Goal: Transaction & Acquisition: Purchase product/service

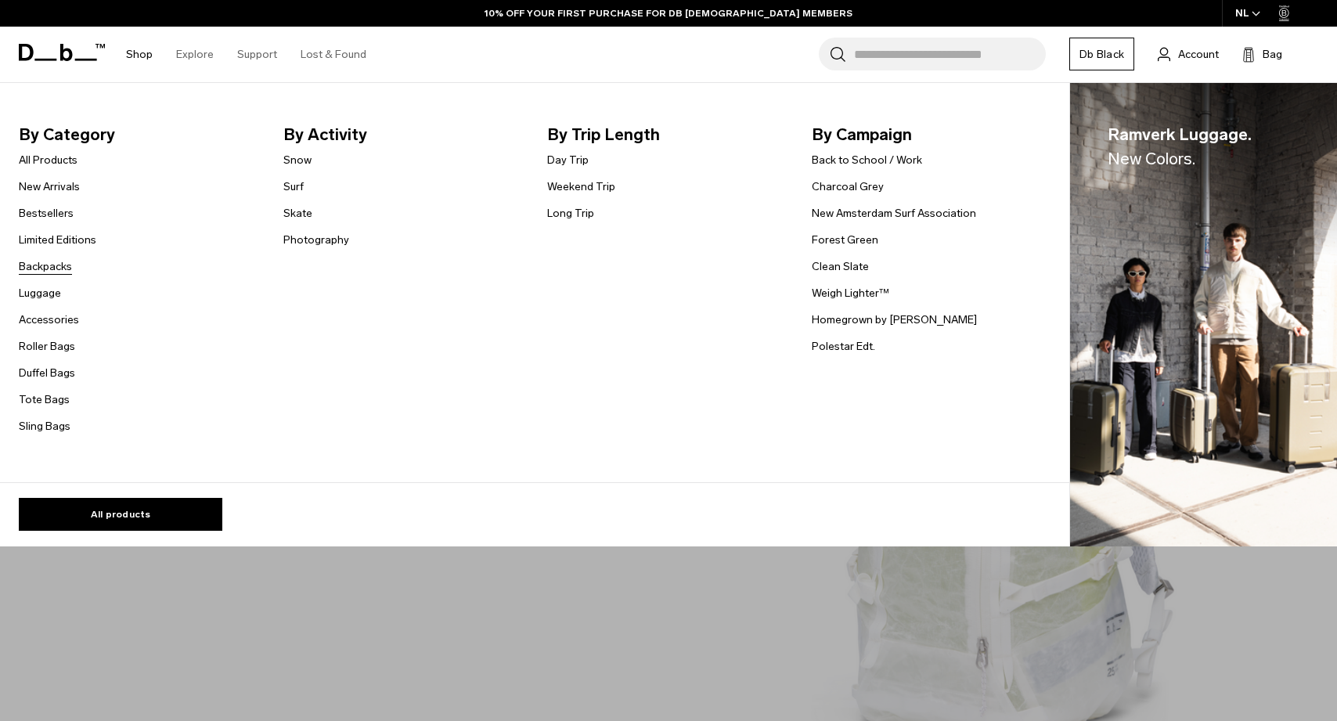
click at [52, 265] on link "Backpacks" at bounding box center [45, 266] width 53 height 16
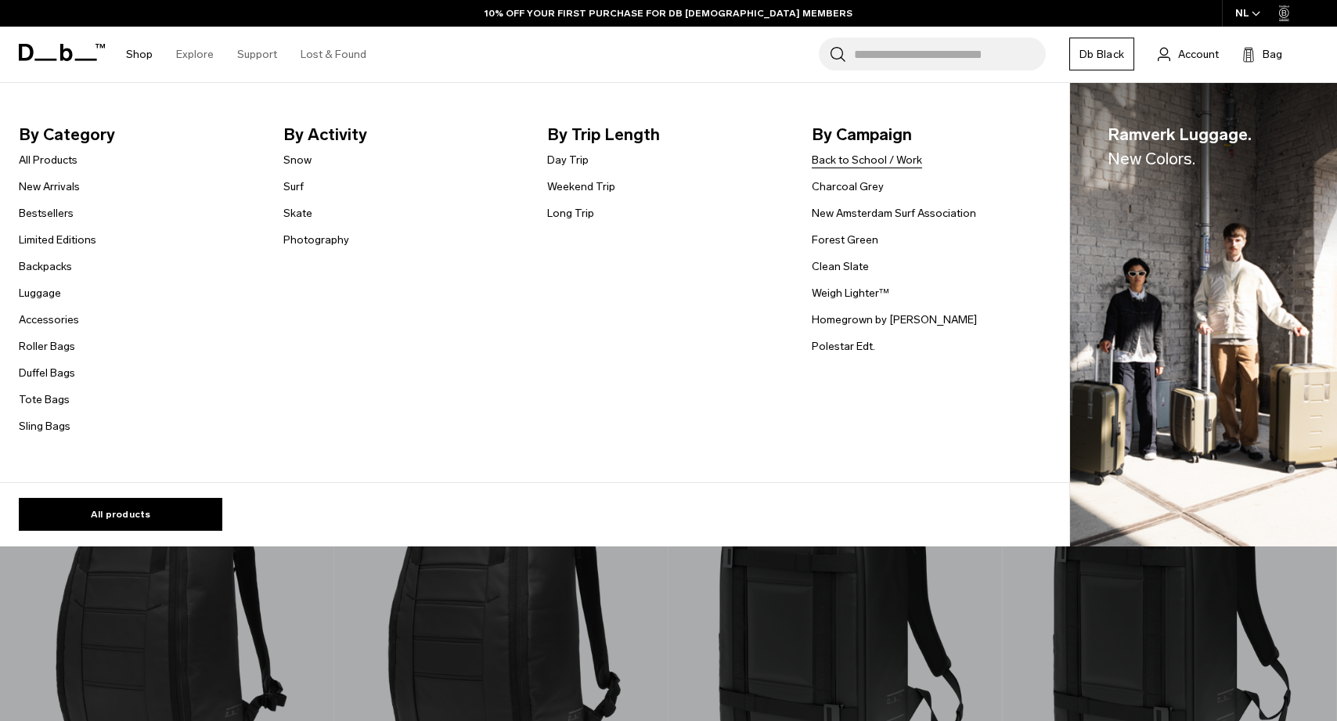
click at [836, 153] on link "Back to School / Work" at bounding box center [867, 160] width 110 height 16
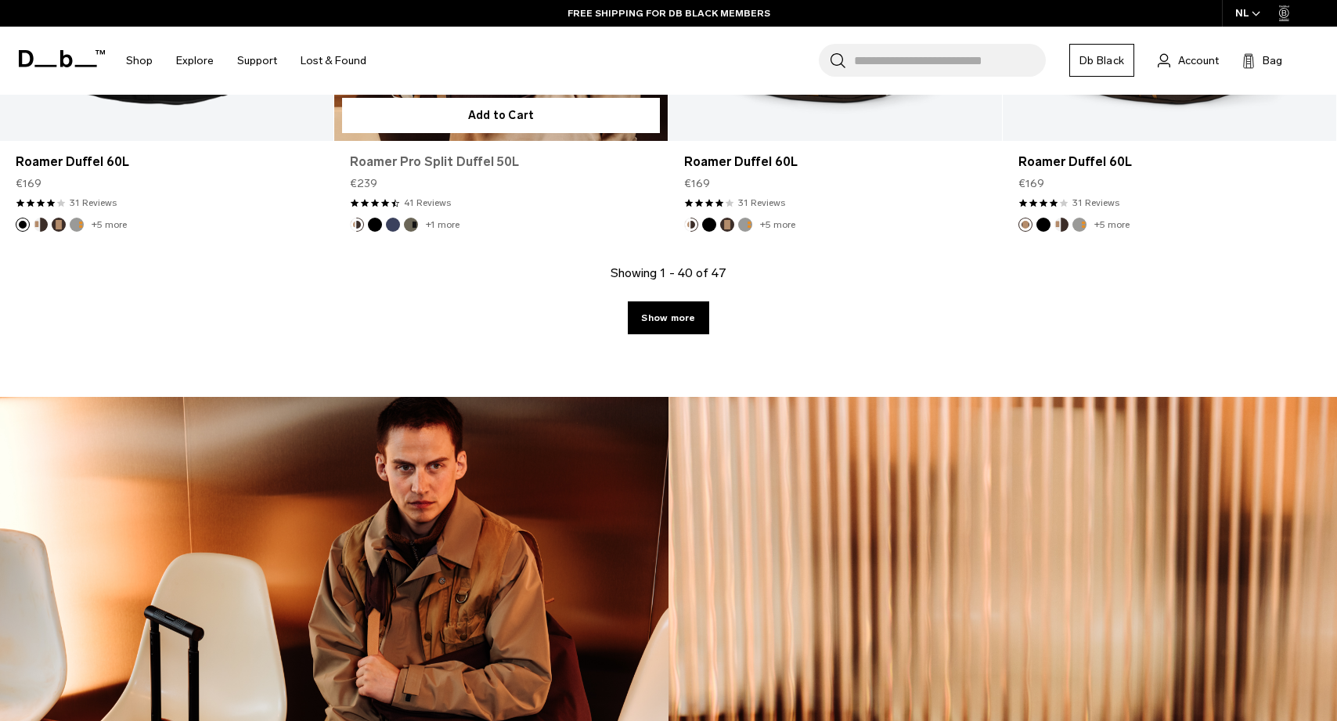
scroll to position [6596, 0]
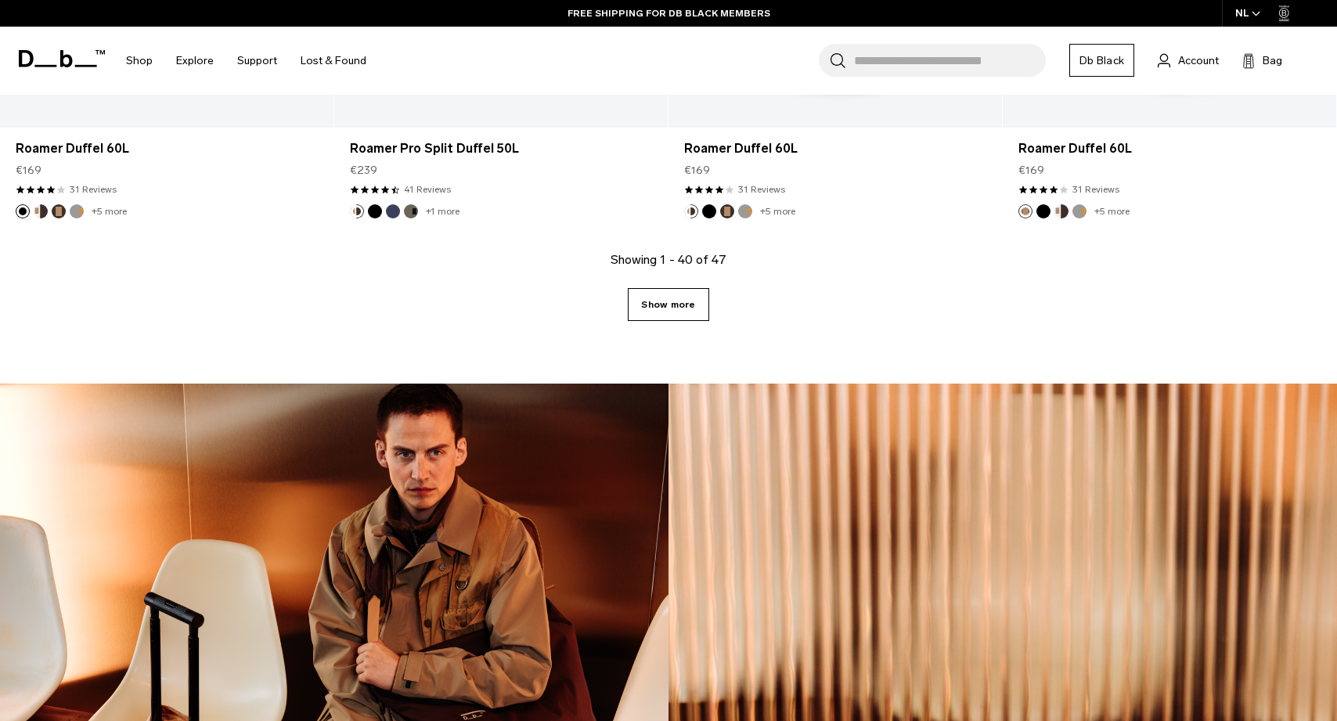
click at [665, 307] on link "Show more" at bounding box center [668, 304] width 81 height 33
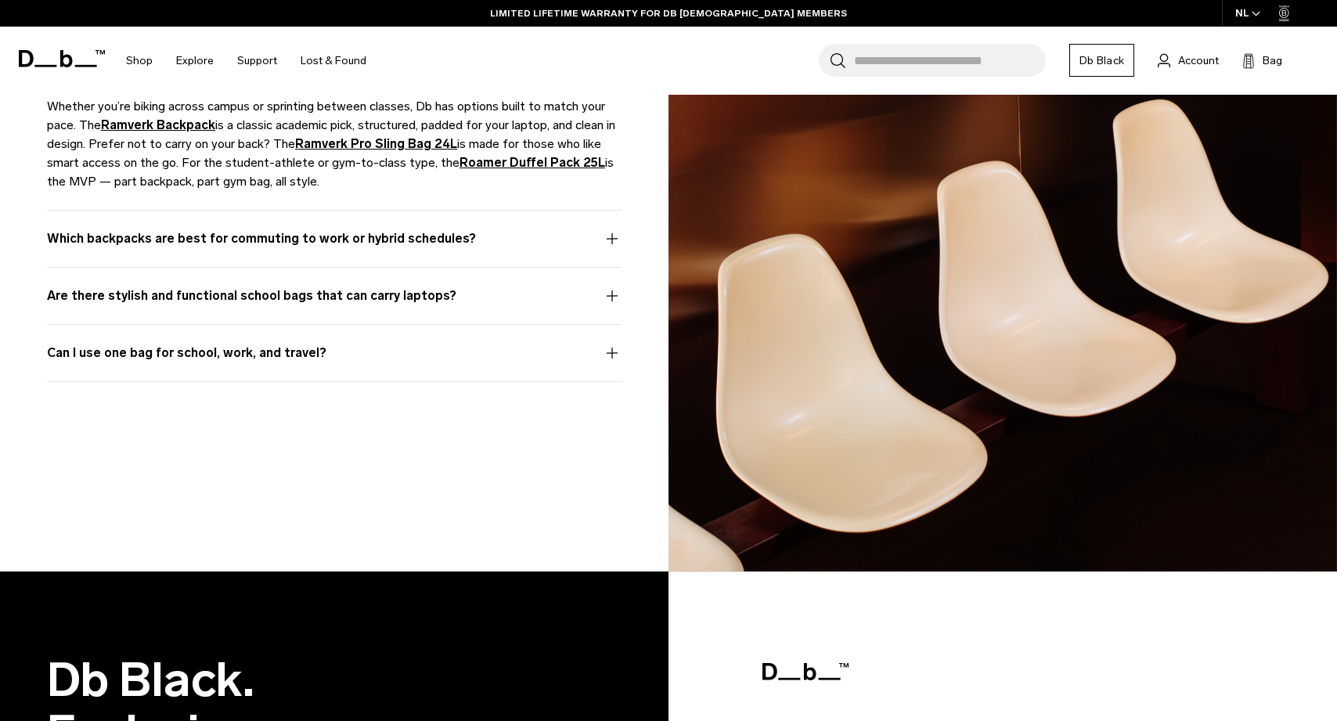
scroll to position [8766, 0]
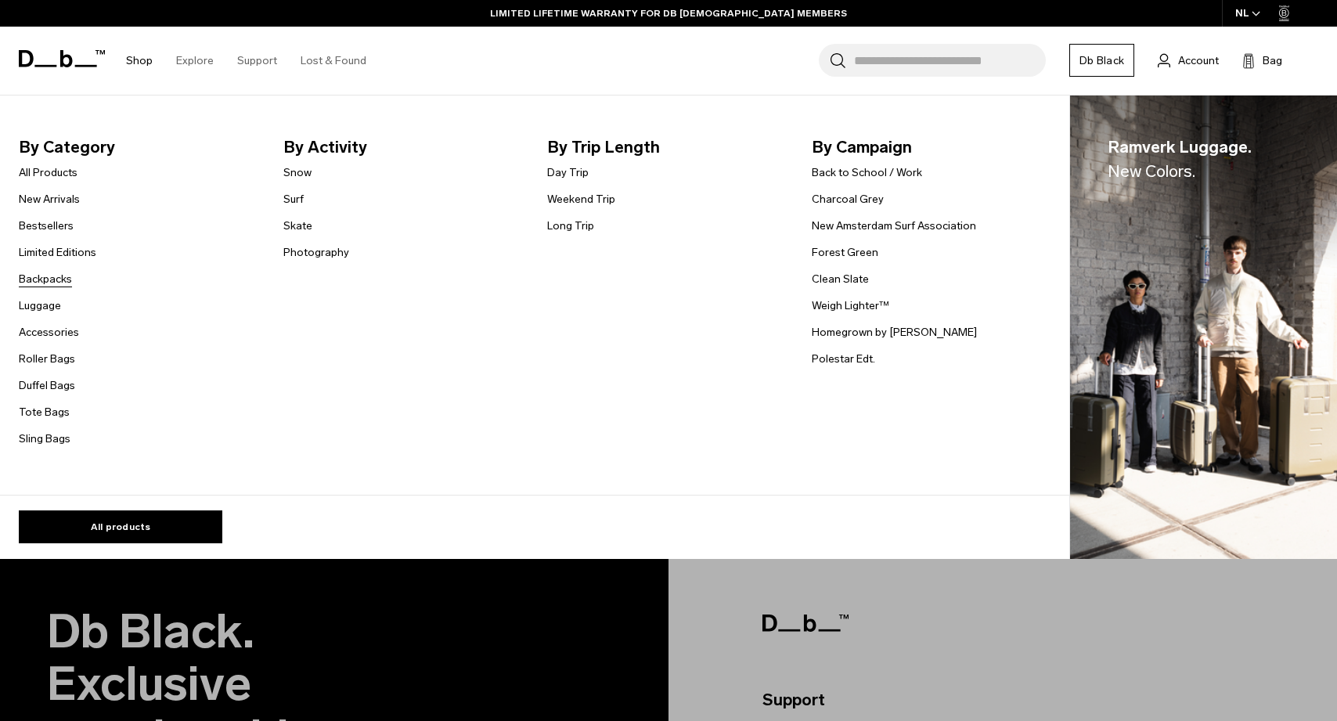
click at [53, 282] on link "Backpacks" at bounding box center [45, 279] width 53 height 16
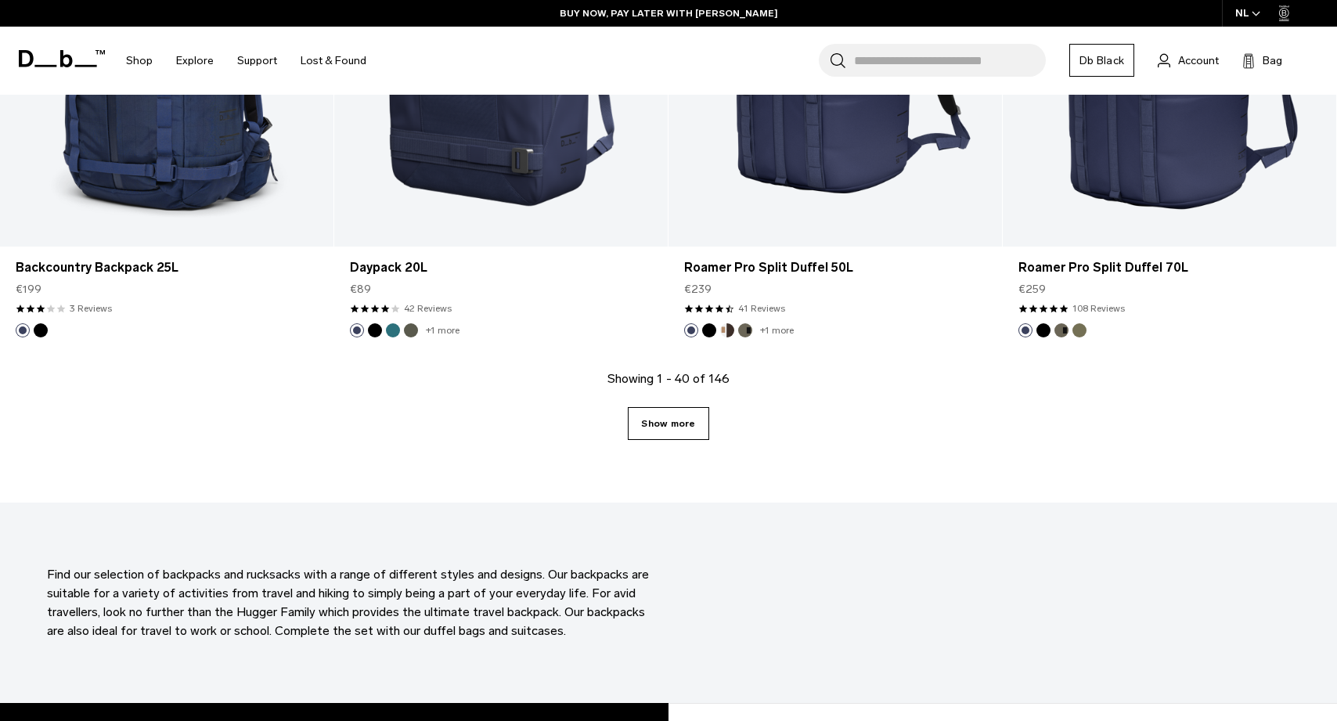
scroll to position [4990, 0]
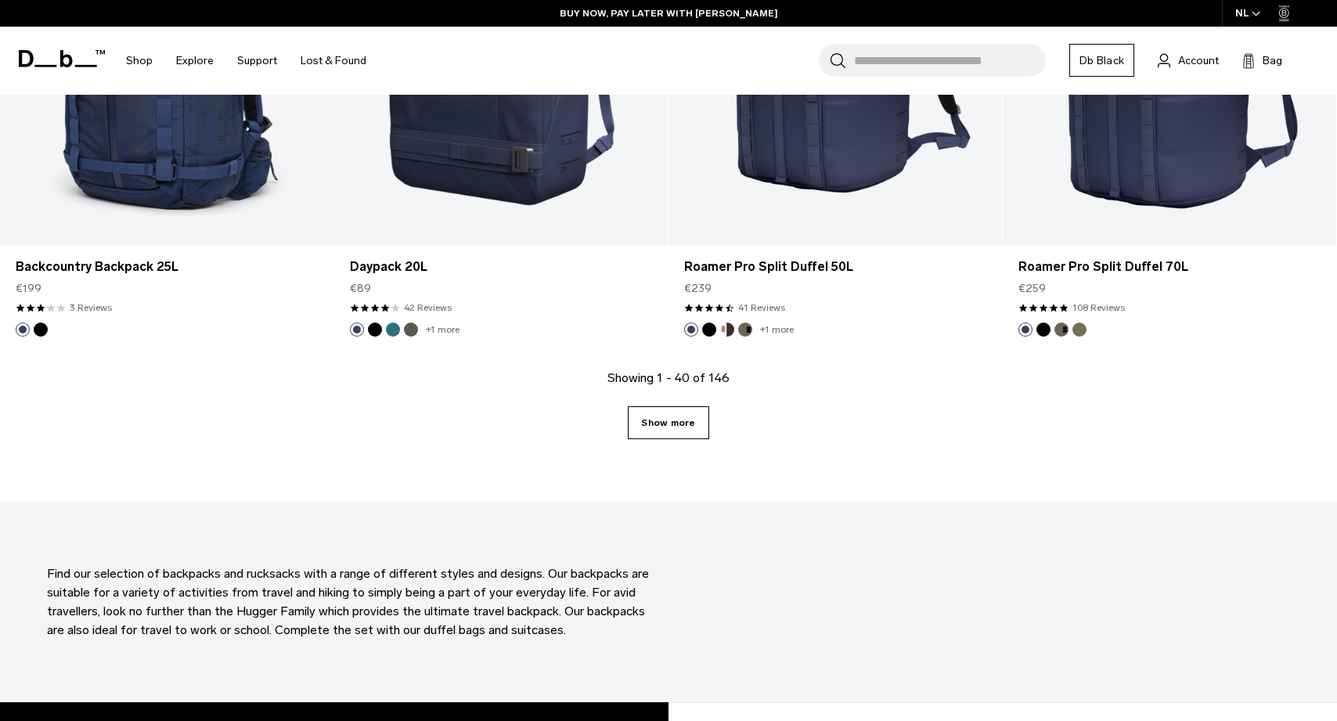
click at [651, 416] on link "Show more" at bounding box center [668, 422] width 81 height 33
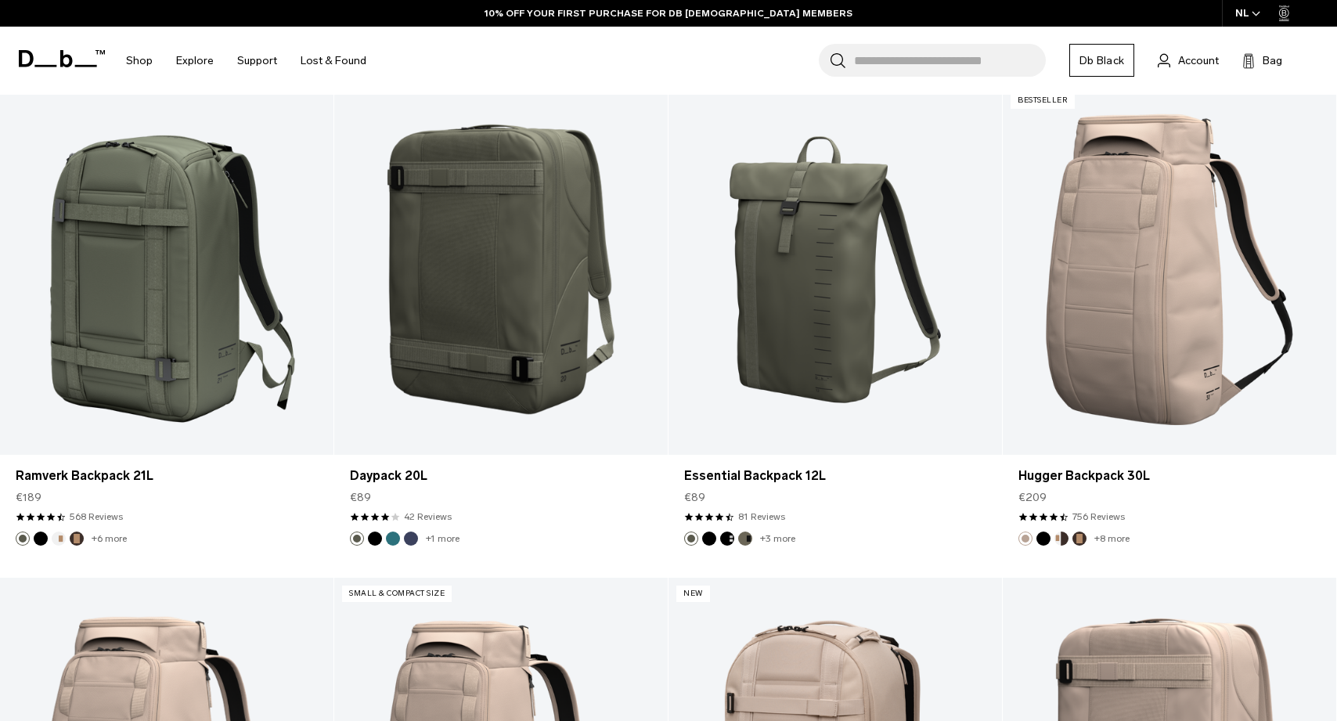
scroll to position [5275, 0]
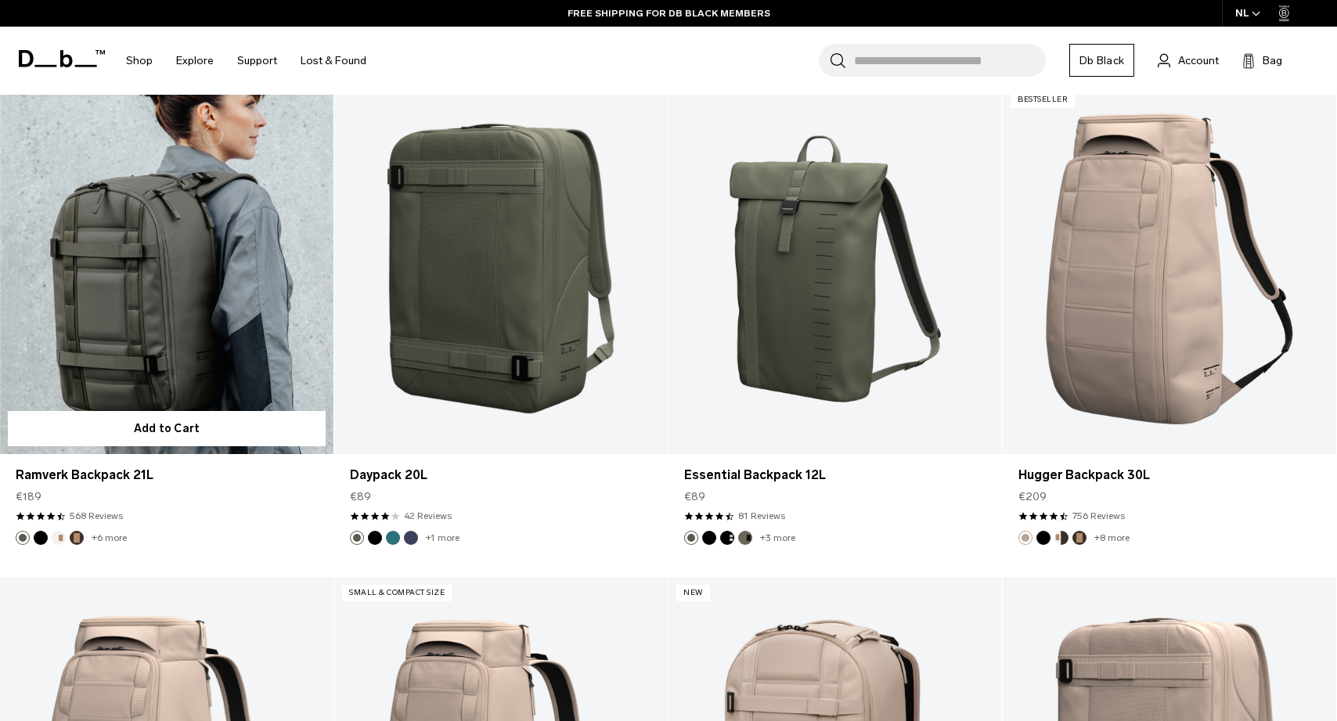
click at [284, 322] on link "Ramverk Backpack 21L" at bounding box center [167, 269] width 334 height 370
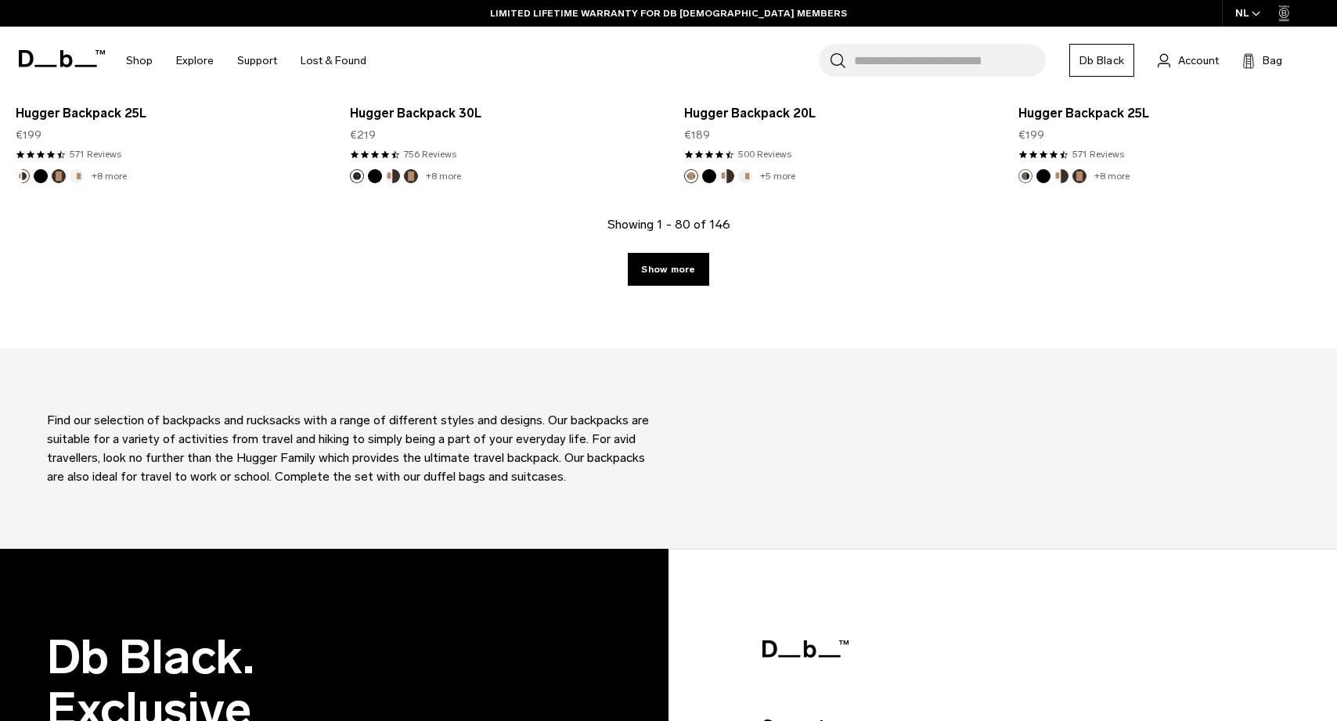
scroll to position [9978, 0]
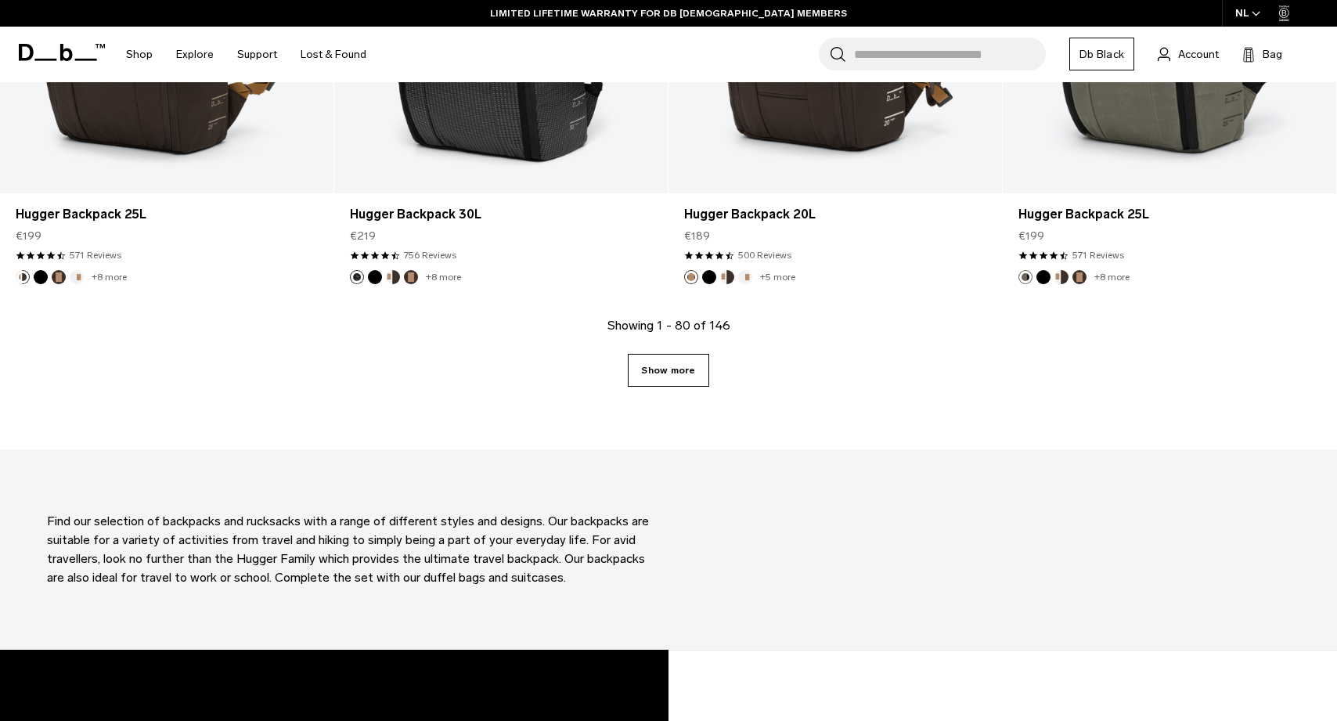
click at [651, 381] on link "Show more" at bounding box center [668, 370] width 81 height 33
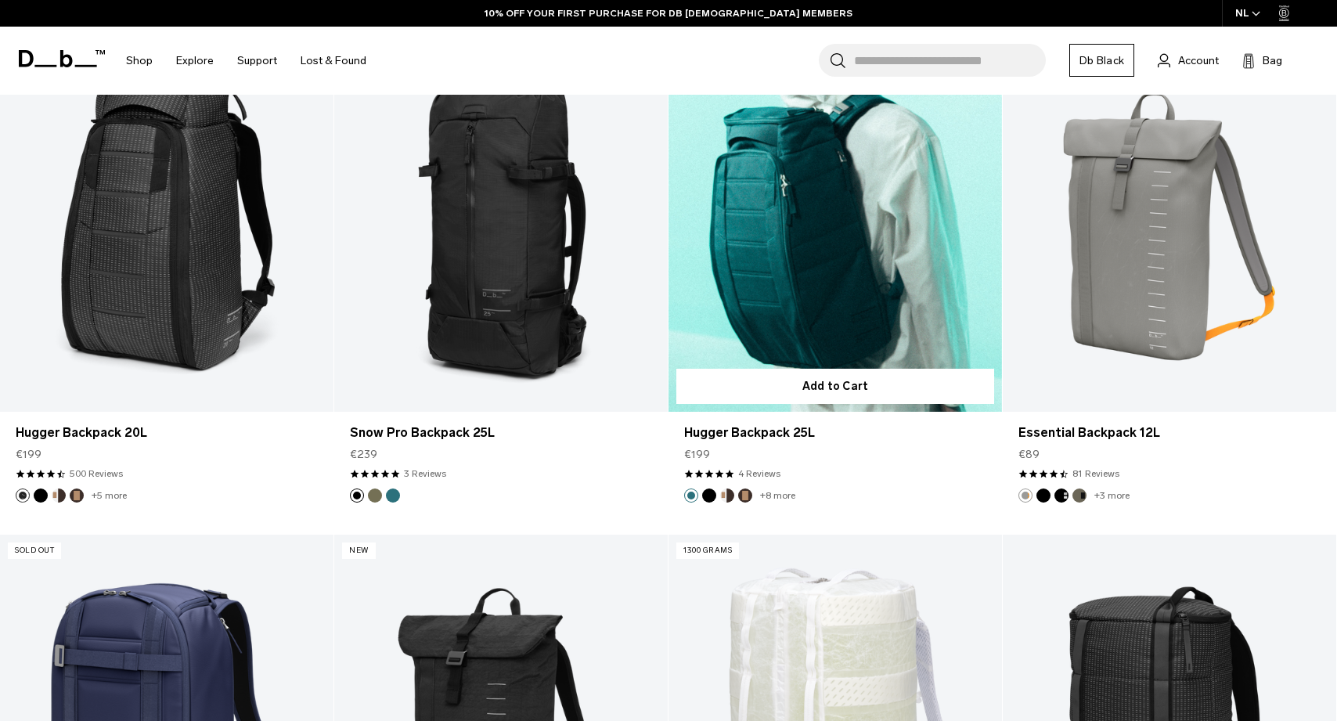
scroll to position [13710, 0]
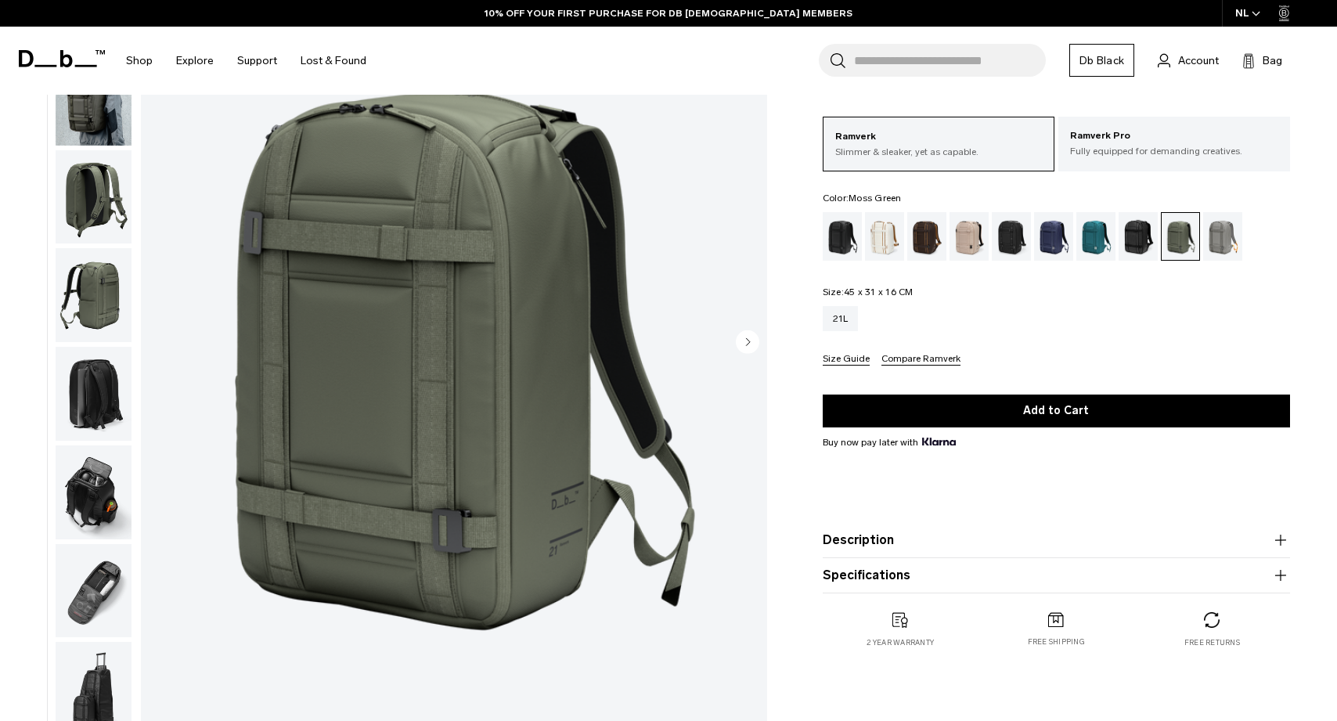
scroll to position [140, 0]
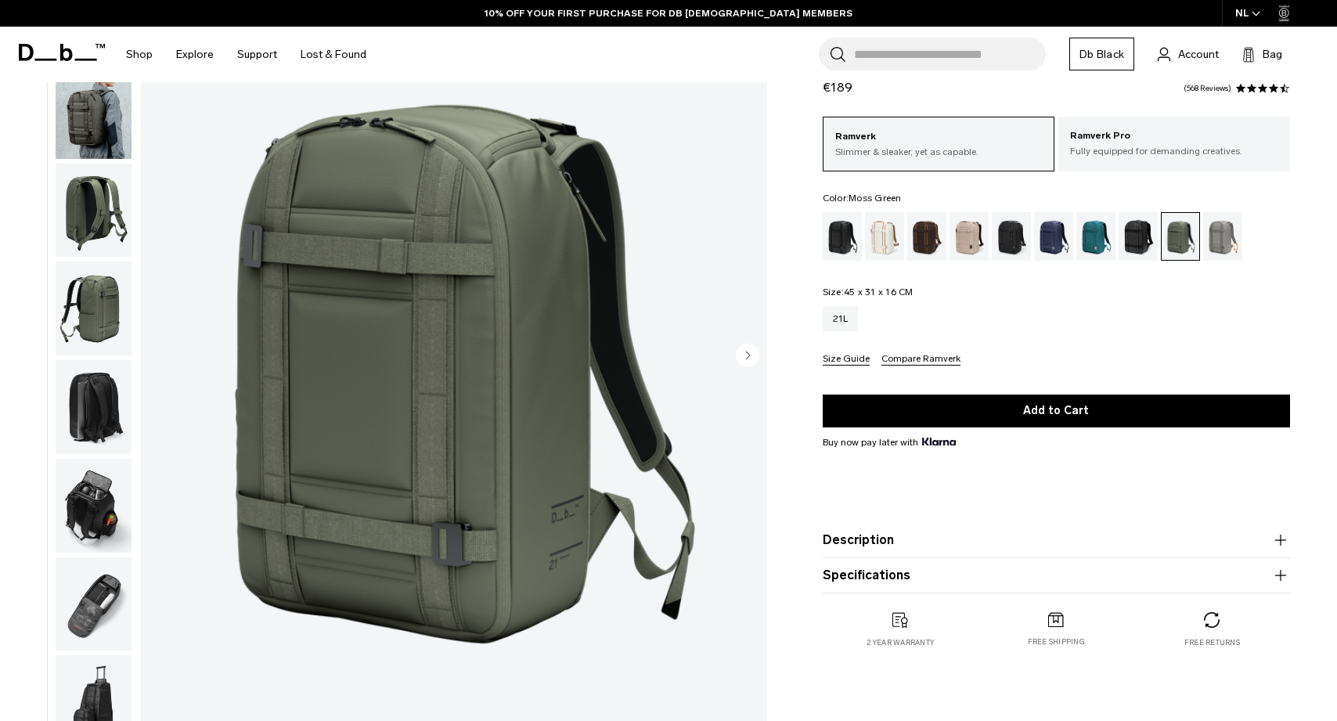
click at [754, 359] on circle "Next slide" at bounding box center [747, 354] width 23 height 23
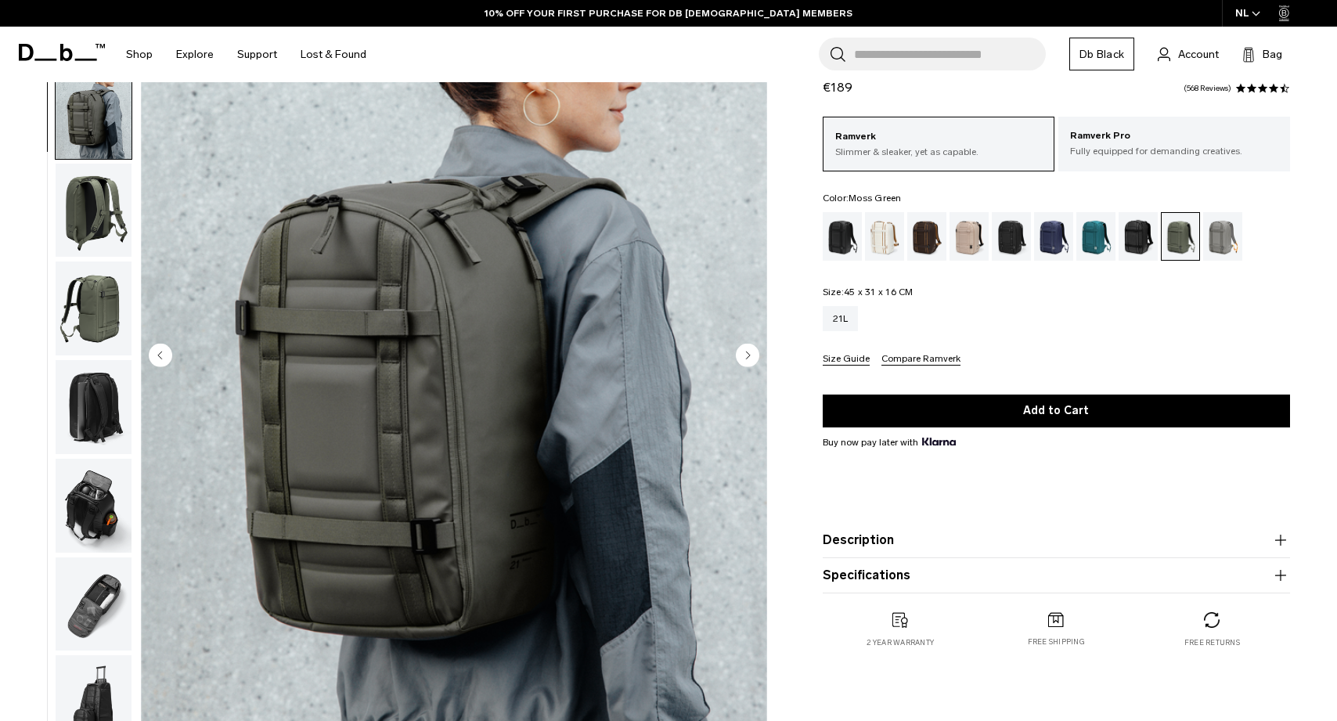
scroll to position [12, 0]
click at [751, 359] on circle "Next slide" at bounding box center [747, 354] width 23 height 23
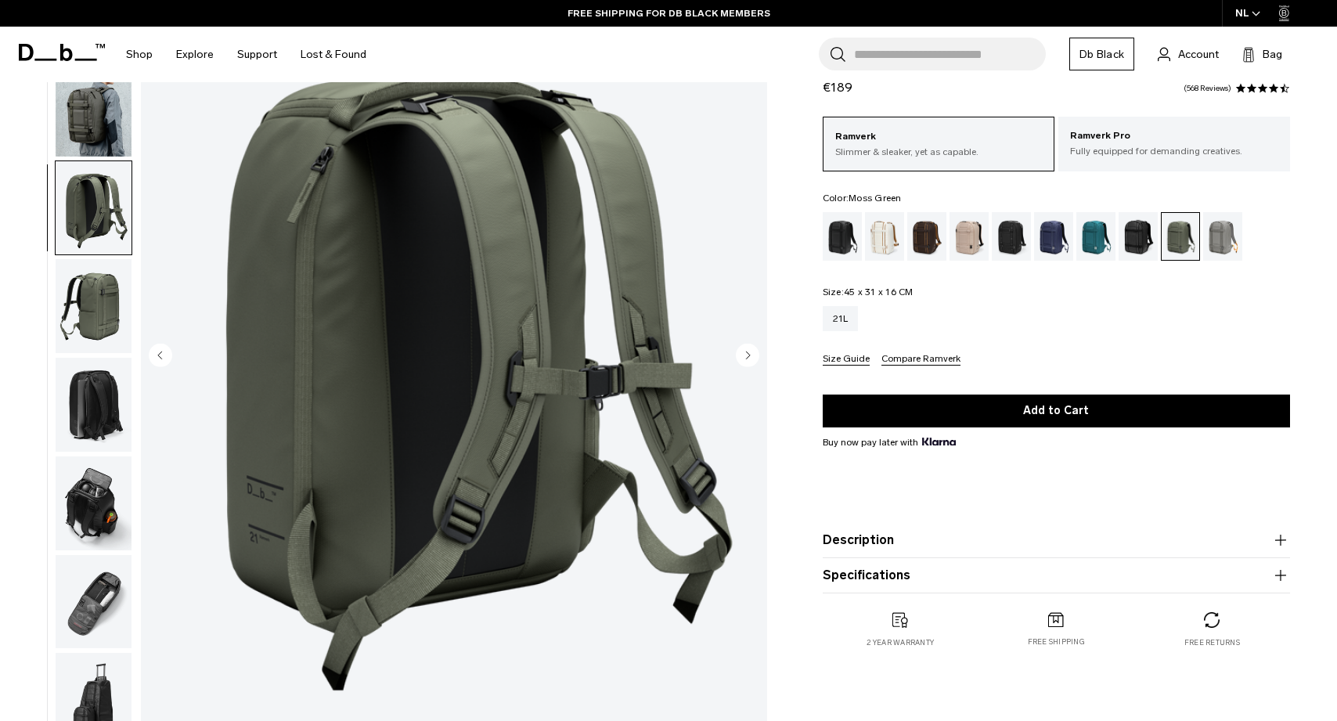
click at [751, 359] on circle "Next slide" at bounding box center [747, 354] width 23 height 23
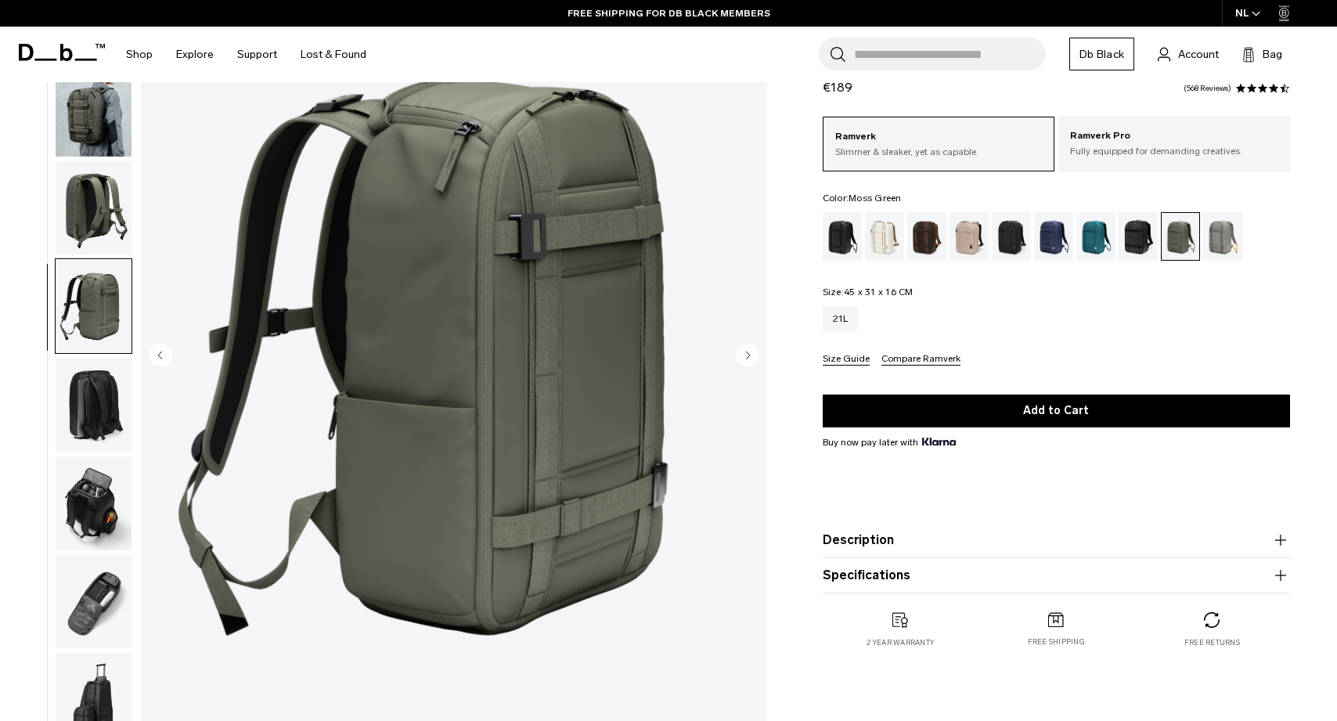
click at [751, 359] on circle "Next slide" at bounding box center [747, 354] width 23 height 23
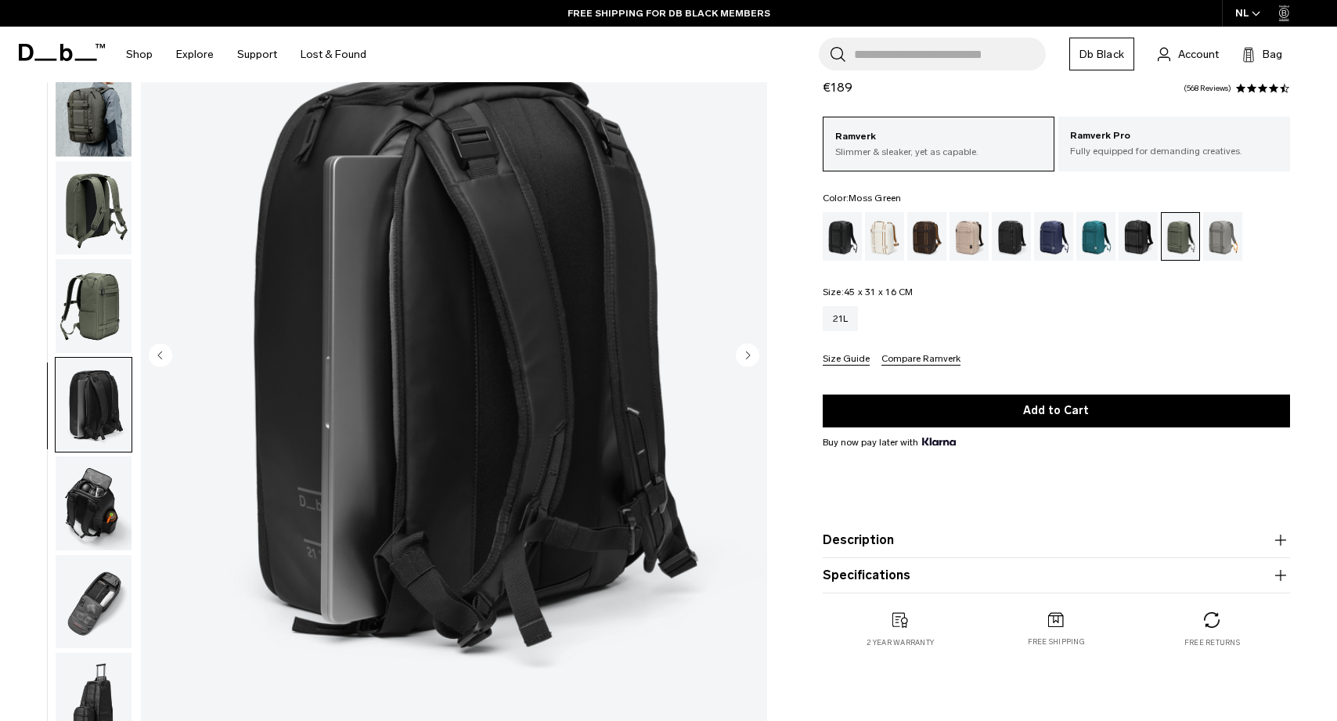
click at [751, 359] on circle "Next slide" at bounding box center [747, 354] width 23 height 23
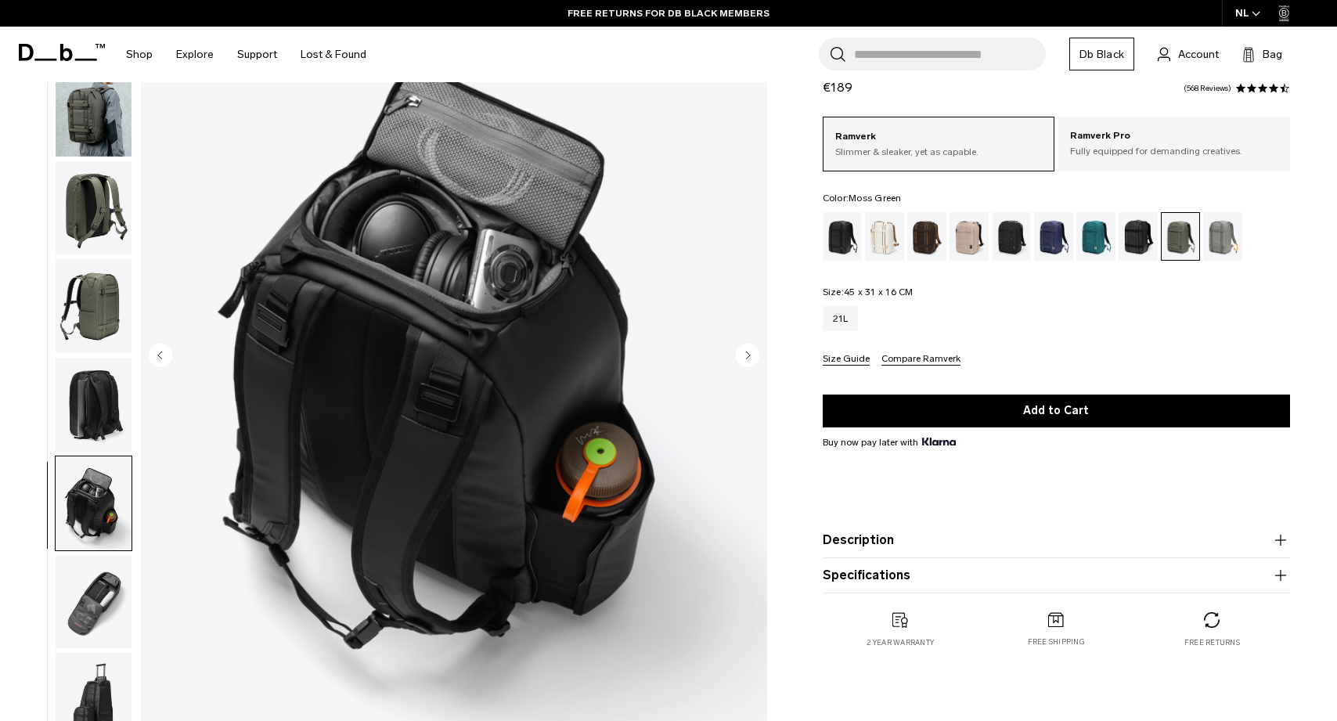
click at [751, 359] on circle "Next slide" at bounding box center [747, 354] width 23 height 23
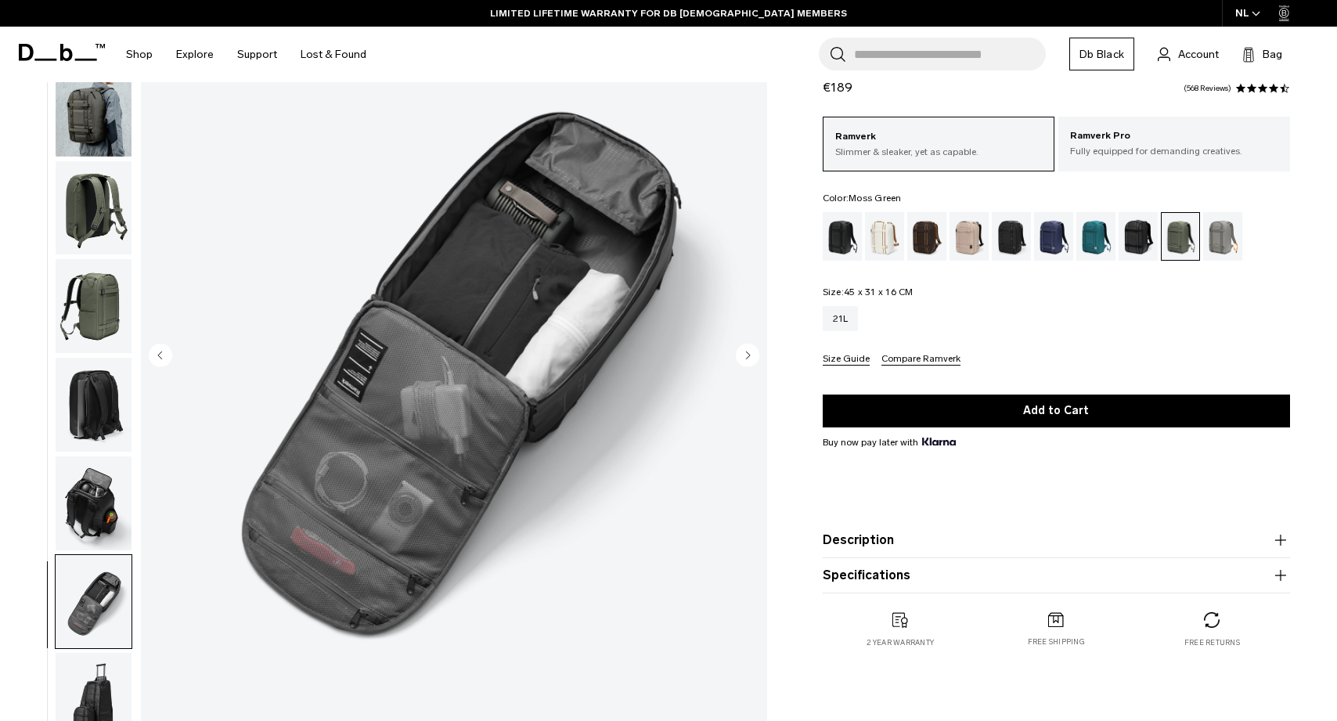
click at [751, 359] on circle "Next slide" at bounding box center [747, 354] width 23 height 23
